Goal: Task Accomplishment & Management: Manage account settings

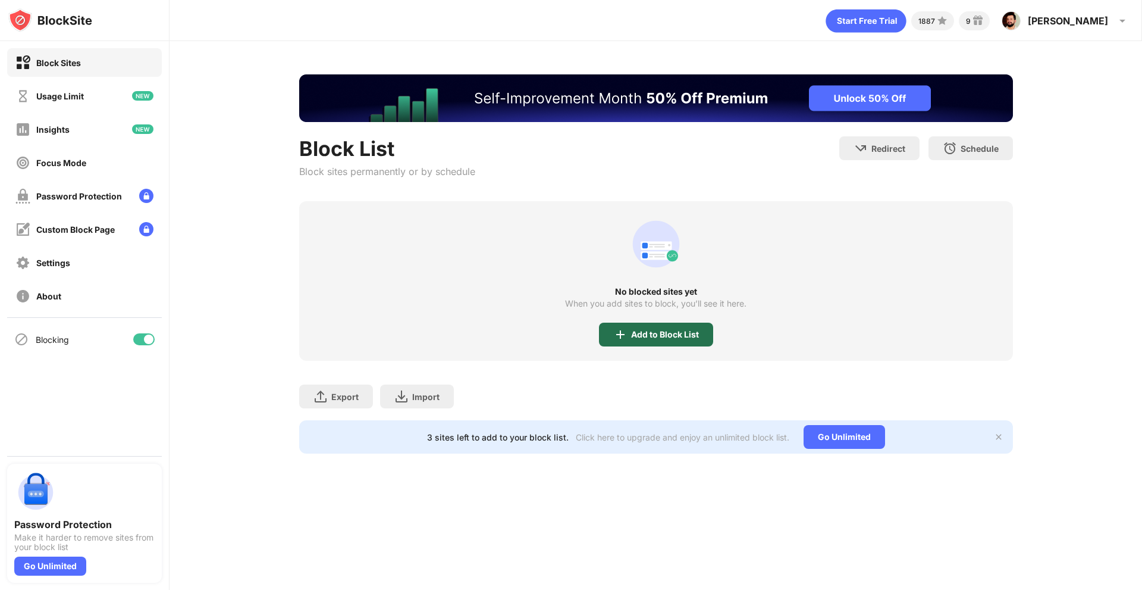
click at [682, 334] on div "Add to Block List" at bounding box center [665, 335] width 68 height 10
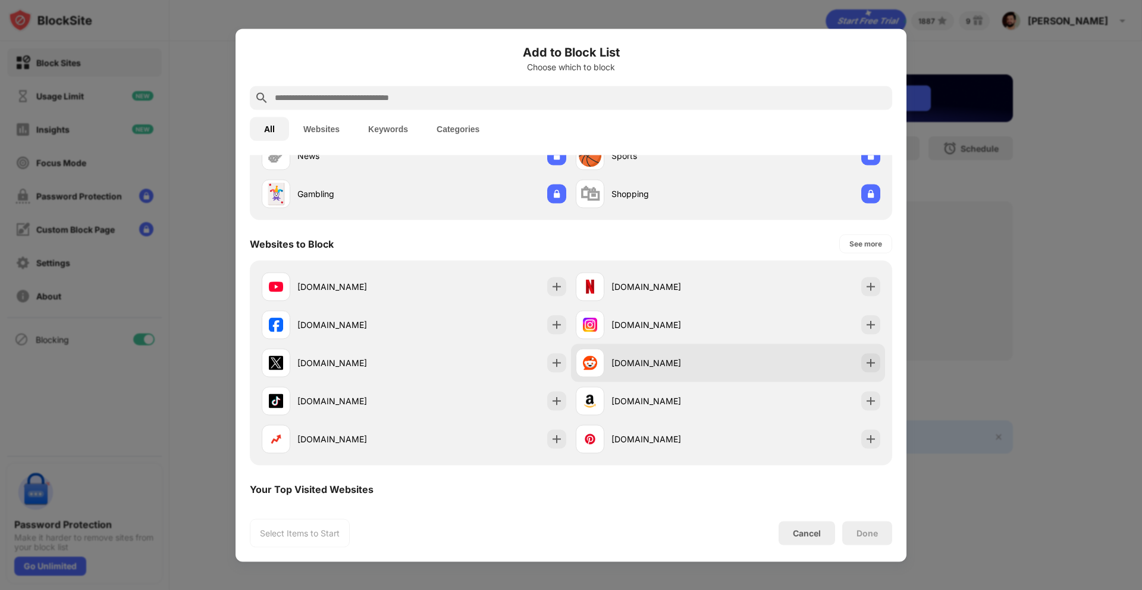
scroll to position [119, 0]
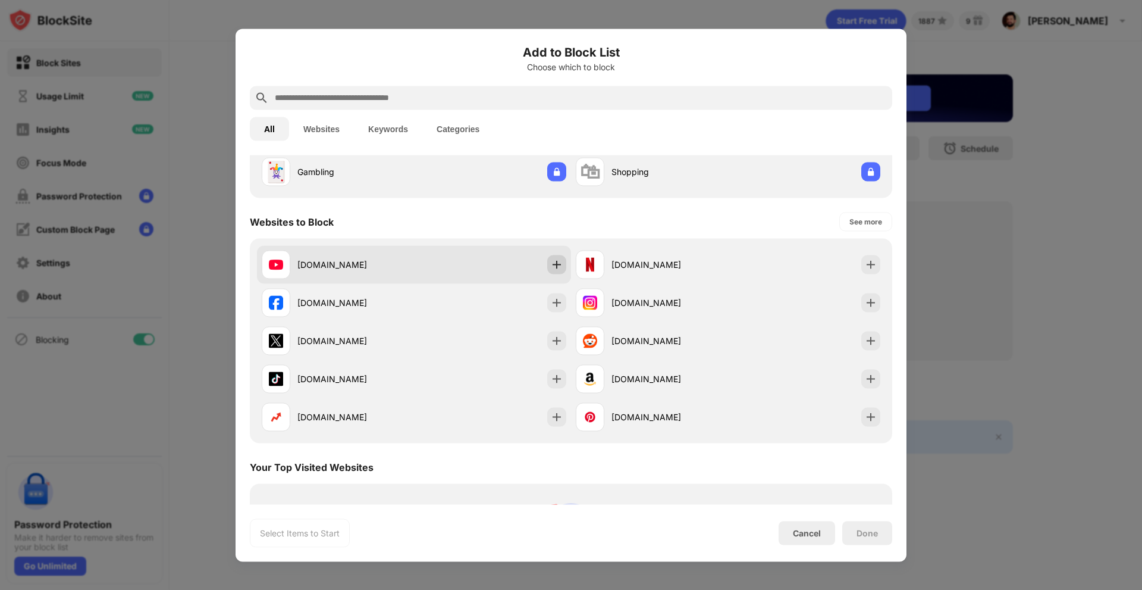
click at [557, 271] on div at bounding box center [556, 264] width 19 height 19
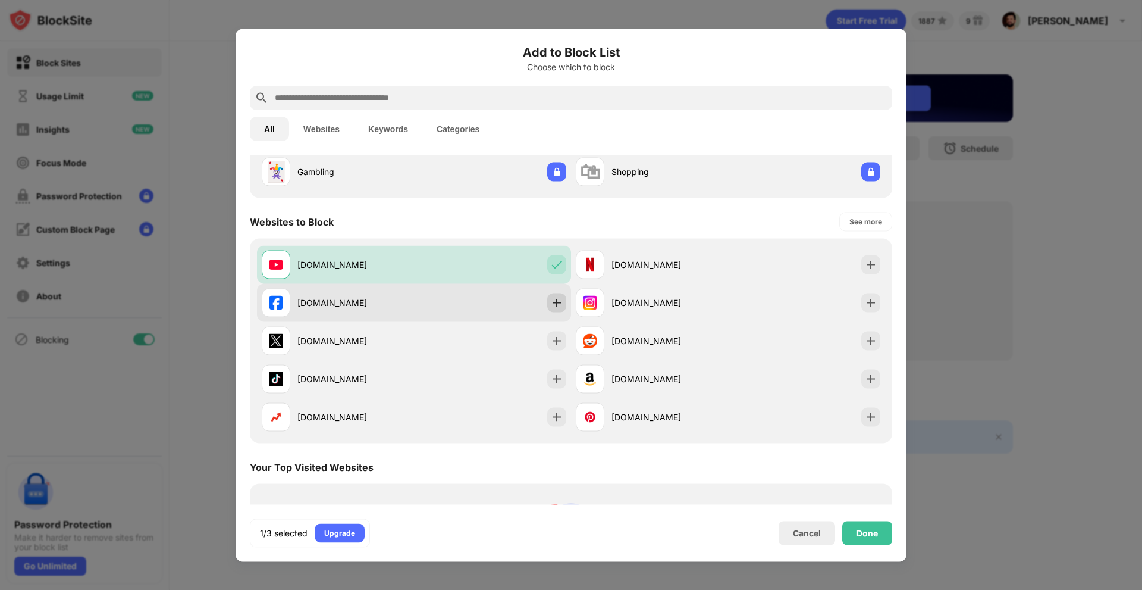
click at [551, 297] on img at bounding box center [557, 302] width 12 height 12
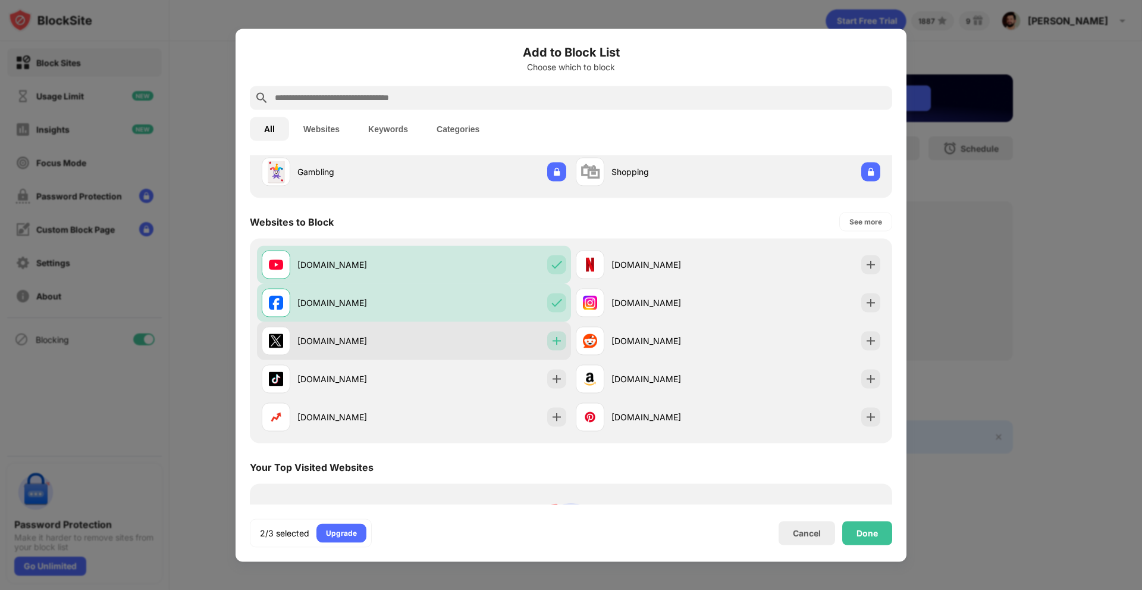
click at [553, 341] on img at bounding box center [557, 340] width 12 height 12
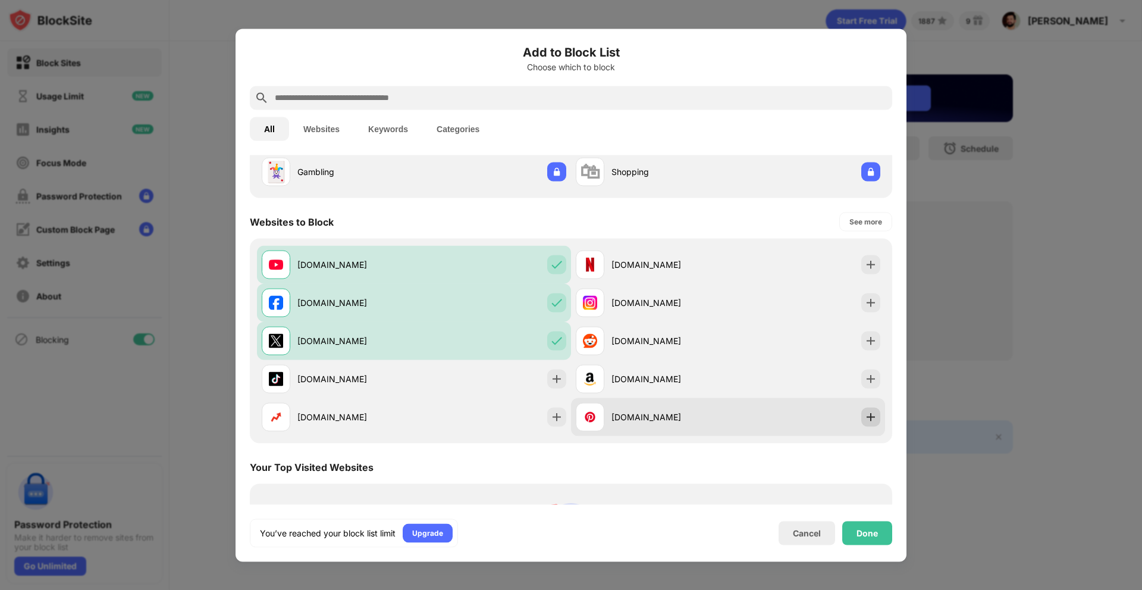
click at [865, 420] on img at bounding box center [871, 417] width 12 height 12
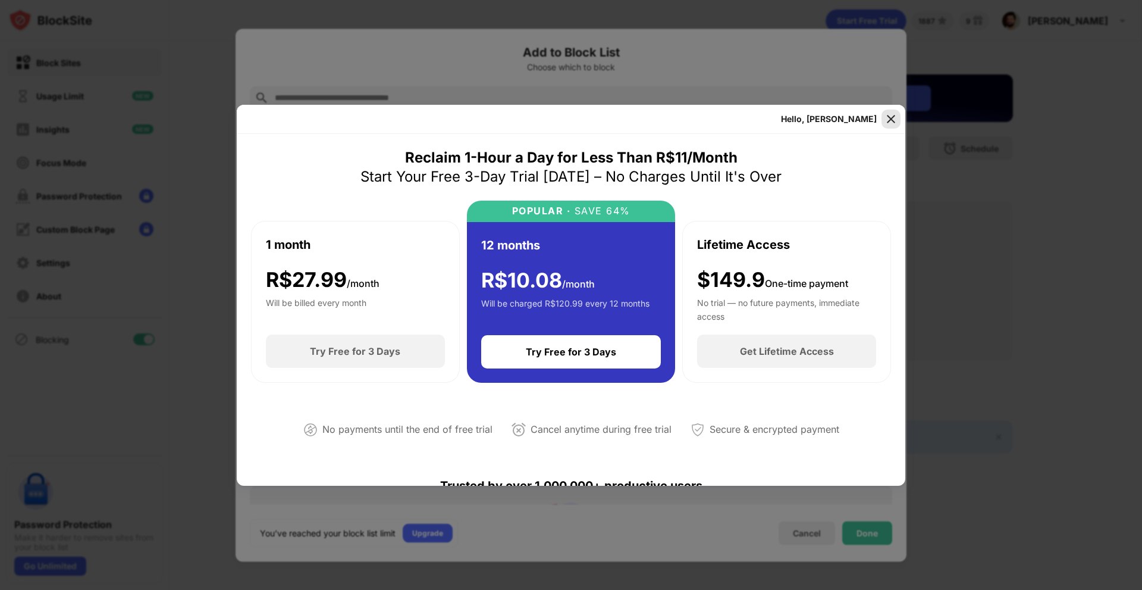
click at [890, 115] on img at bounding box center [891, 119] width 12 height 12
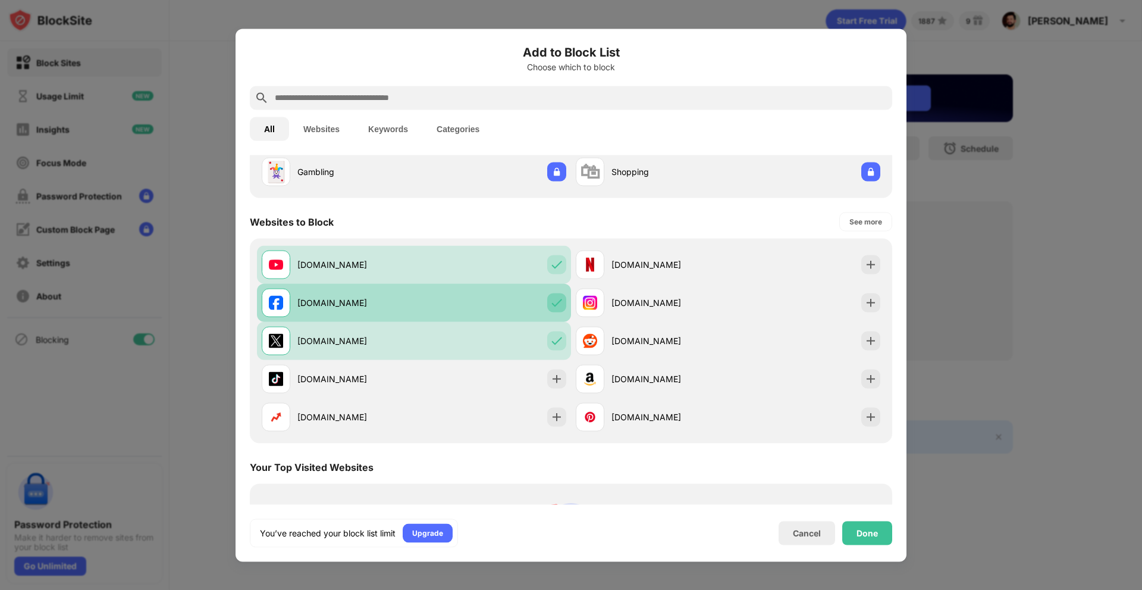
click at [551, 305] on img at bounding box center [557, 302] width 12 height 12
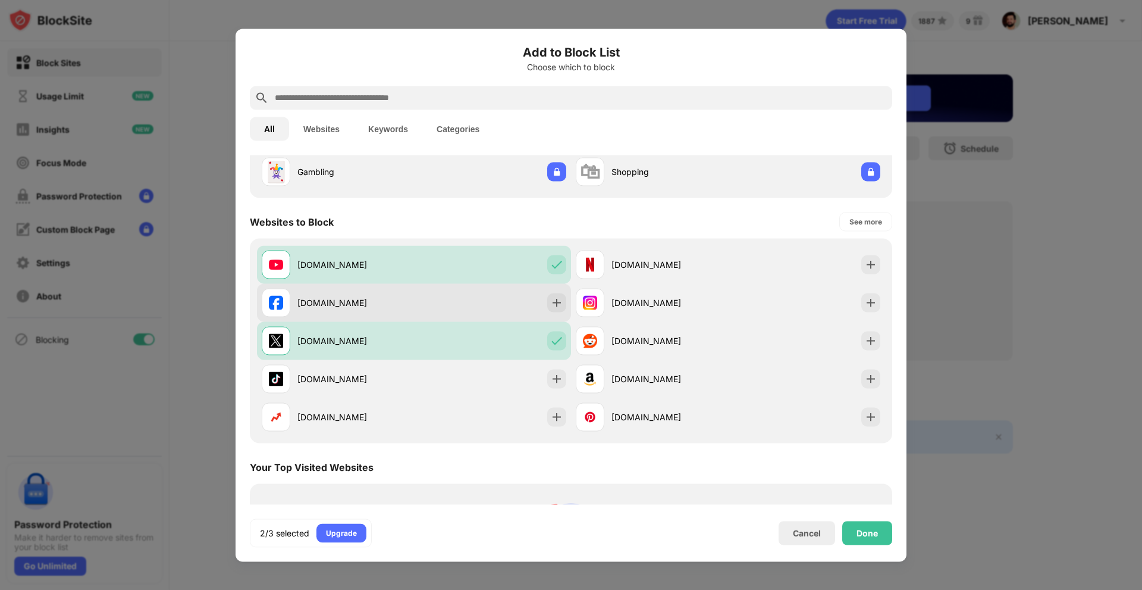
click at [551, 305] on img at bounding box center [557, 302] width 12 height 12
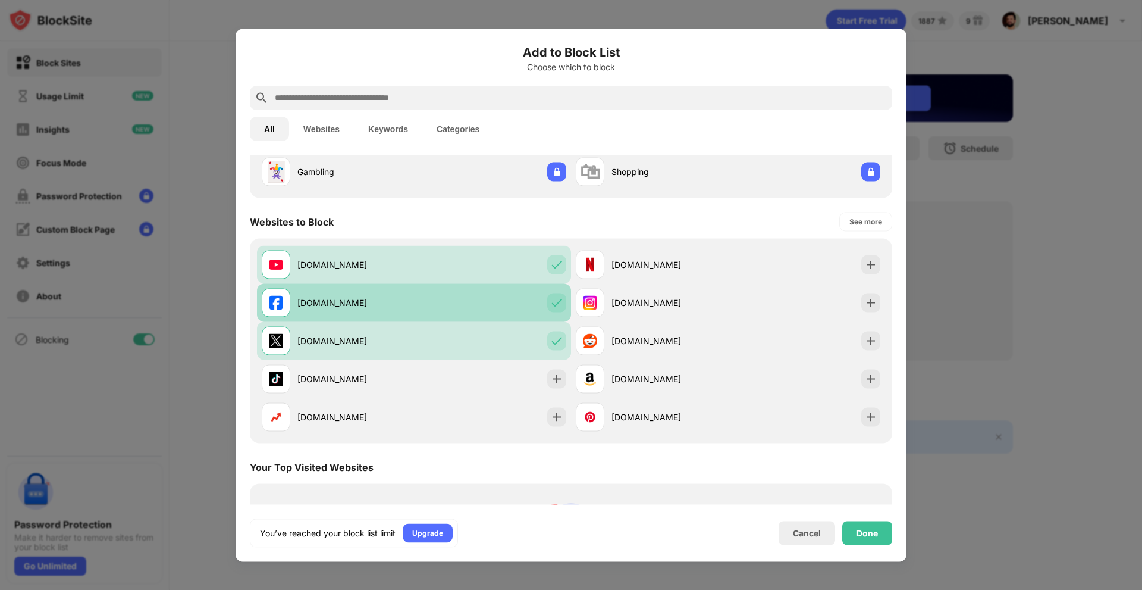
click at [551, 305] on img at bounding box center [557, 302] width 12 height 12
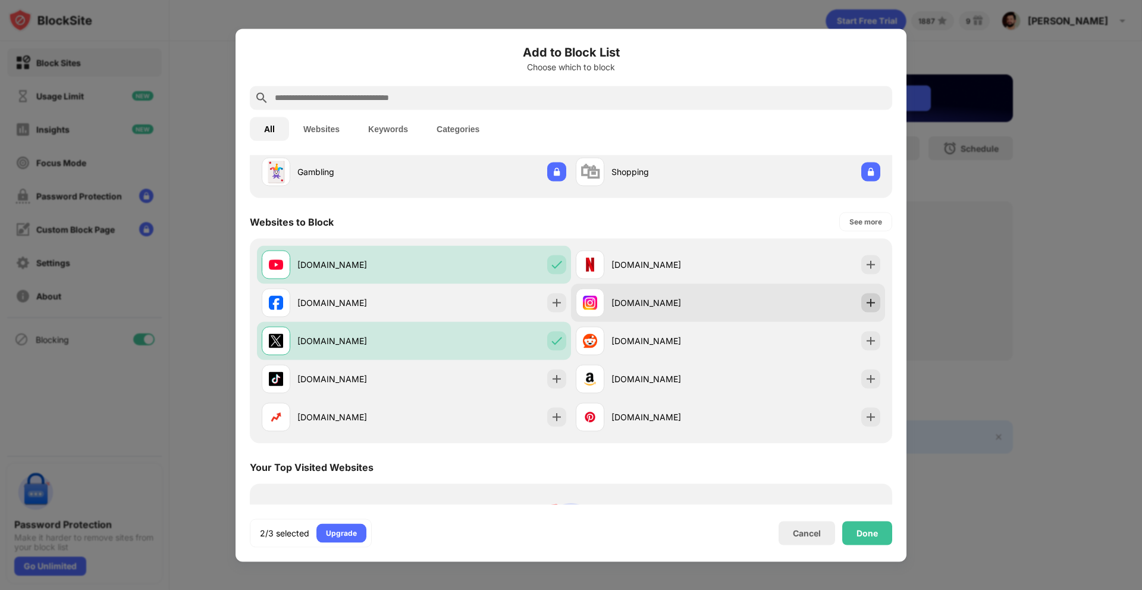
click at [867, 305] on img at bounding box center [871, 302] width 12 height 12
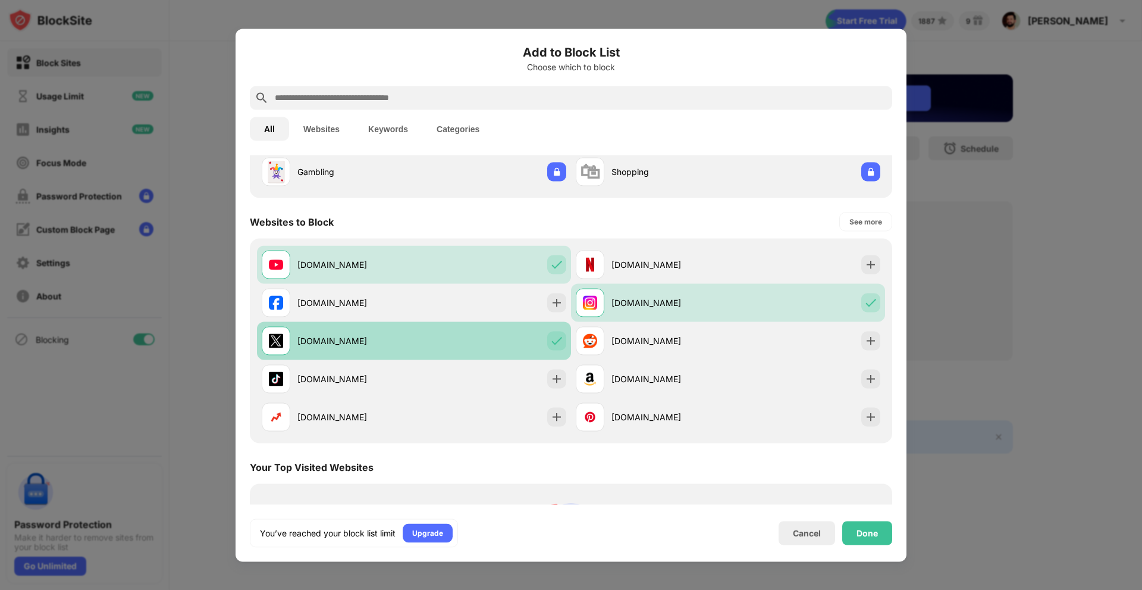
click at [551, 340] on img at bounding box center [557, 340] width 12 height 12
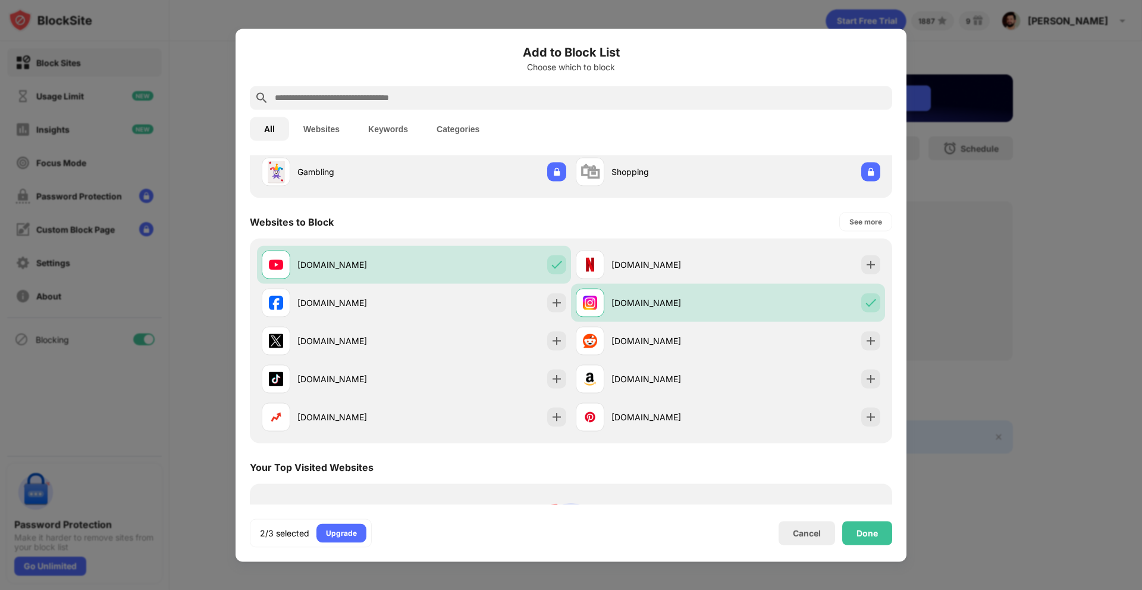
click at [430, 98] on input "text" at bounding box center [581, 97] width 614 height 14
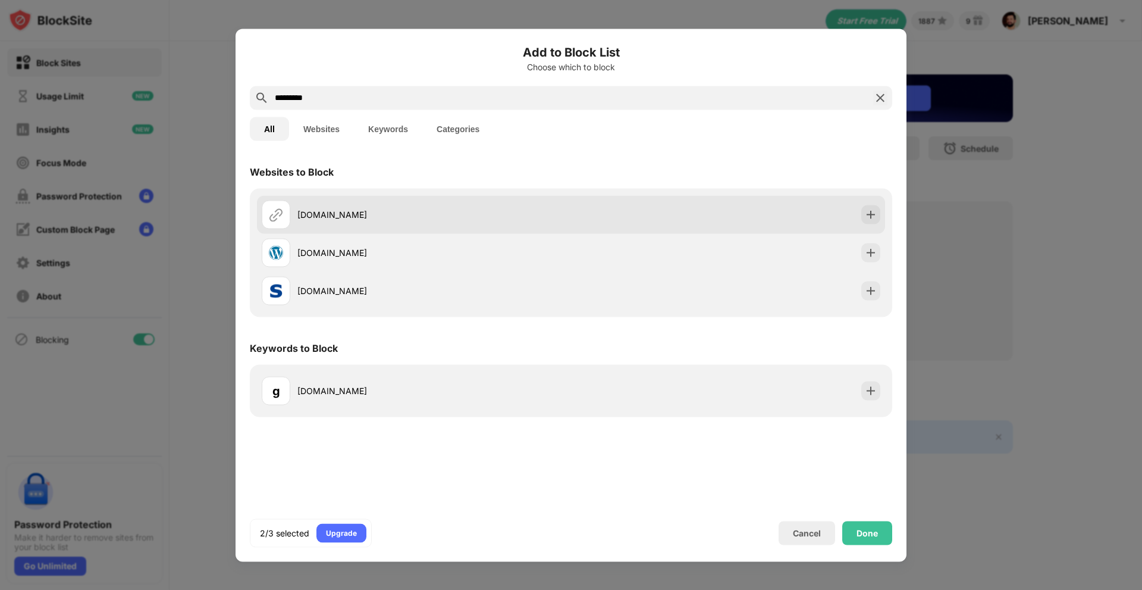
type input "*********"
click at [396, 212] on div "[DOMAIN_NAME]" at bounding box center [434, 214] width 274 height 12
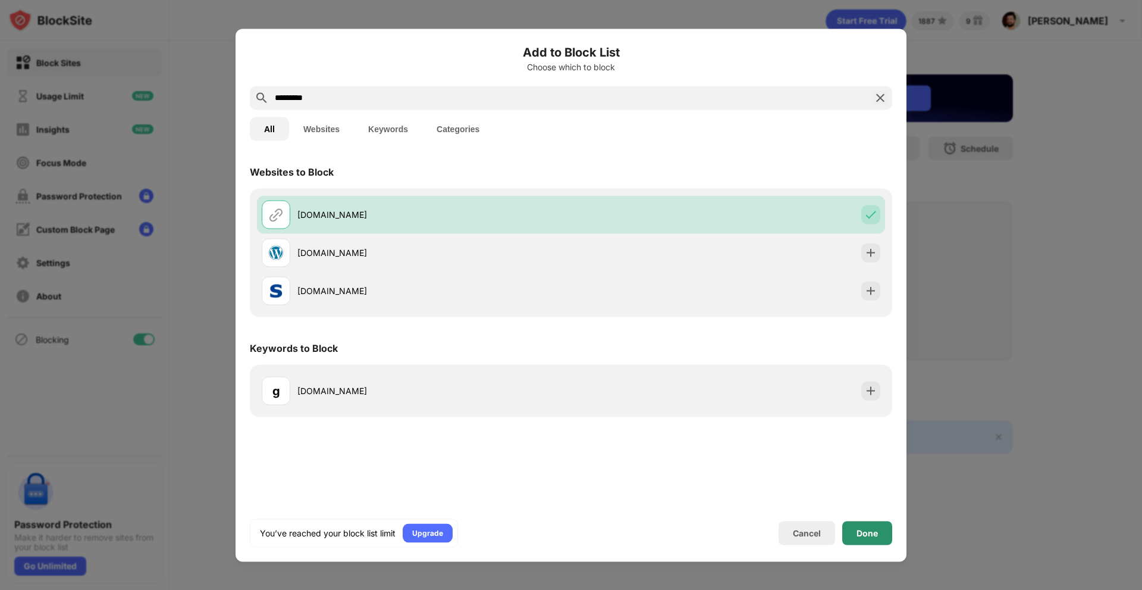
click at [863, 524] on div "Done" at bounding box center [868, 533] width 50 height 24
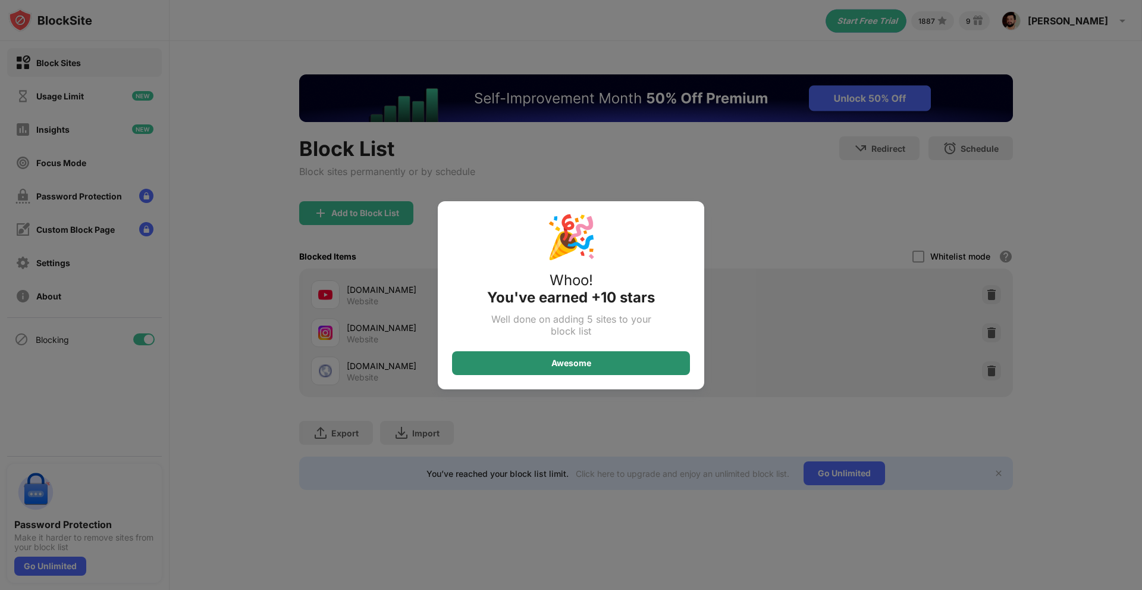
click at [577, 365] on div "Awesome" at bounding box center [572, 363] width 40 height 10
